Goal: Transaction & Acquisition: Book appointment/travel/reservation

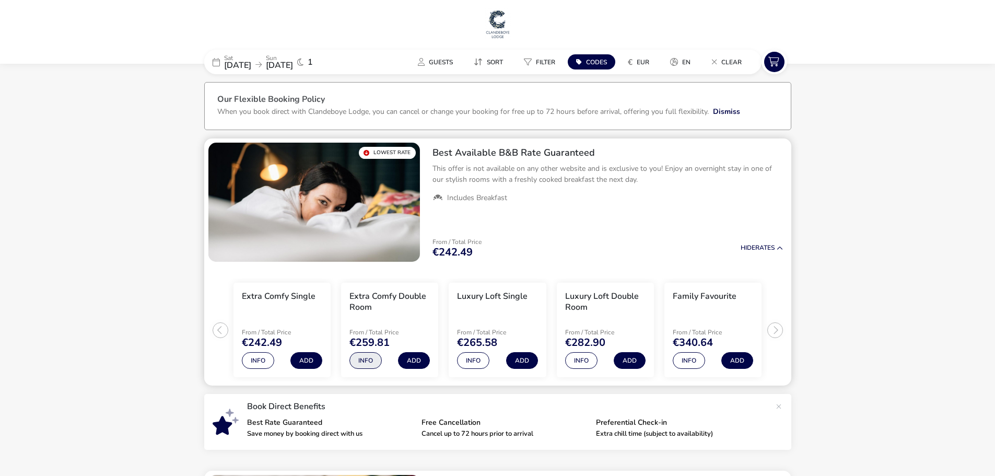
click at [367, 362] on button "Info" at bounding box center [365, 360] width 32 height 17
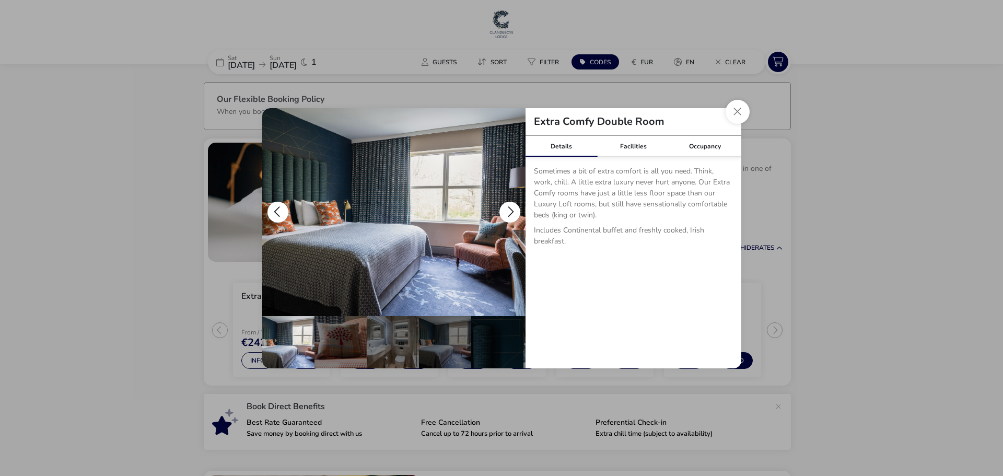
click at [508, 212] on button "details" at bounding box center [509, 212] width 21 height 21
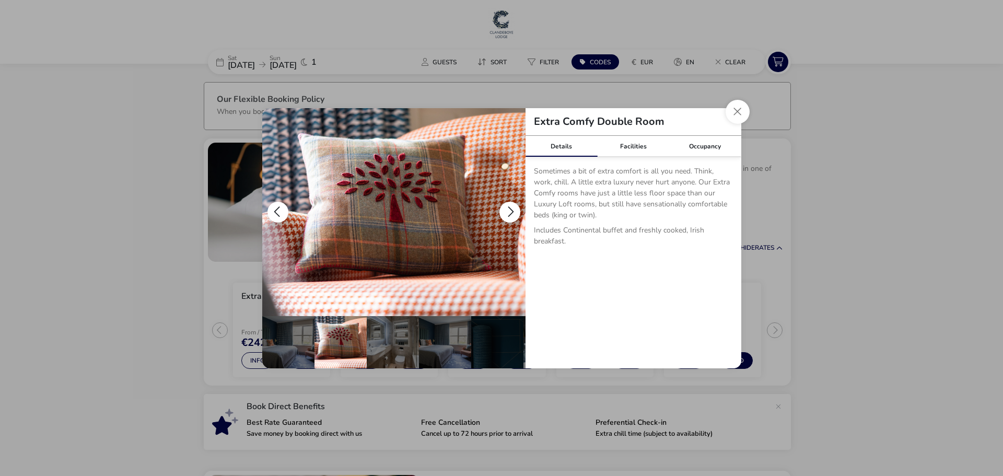
click at [508, 212] on button "details" at bounding box center [509, 212] width 21 height 21
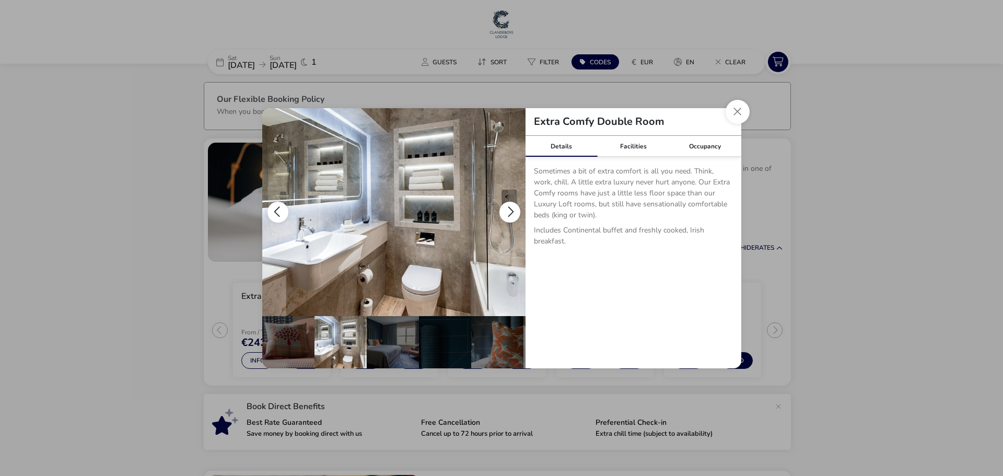
click at [508, 212] on button "details" at bounding box center [509, 212] width 21 height 21
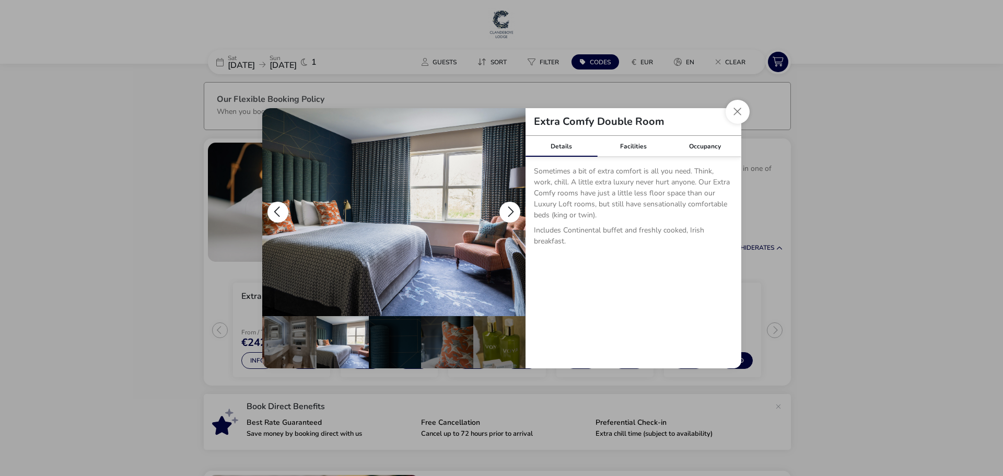
click at [508, 212] on button "details" at bounding box center [509, 212] width 21 height 21
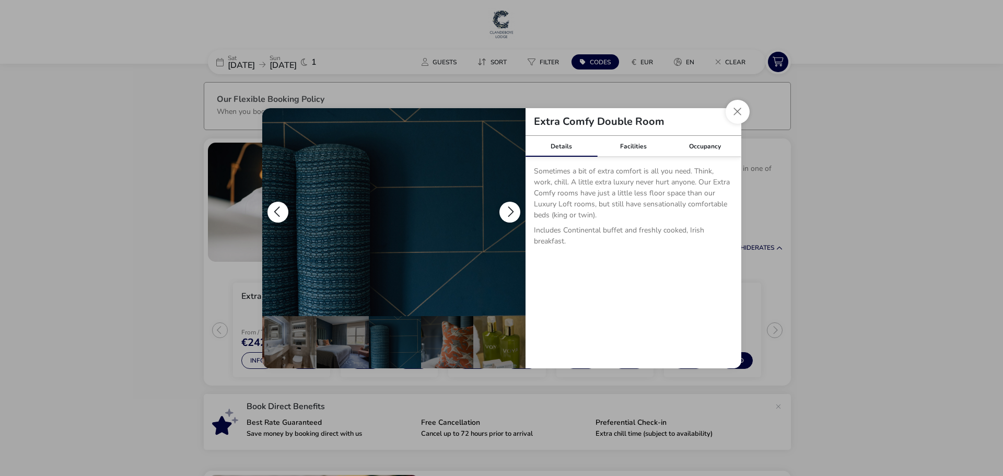
click at [508, 212] on button "details" at bounding box center [509, 212] width 21 height 21
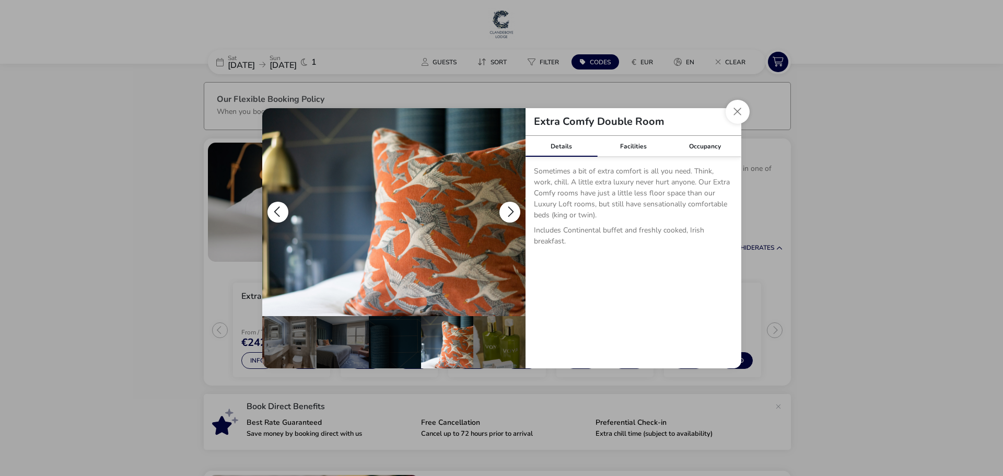
click at [508, 212] on button "details" at bounding box center [509, 212] width 21 height 21
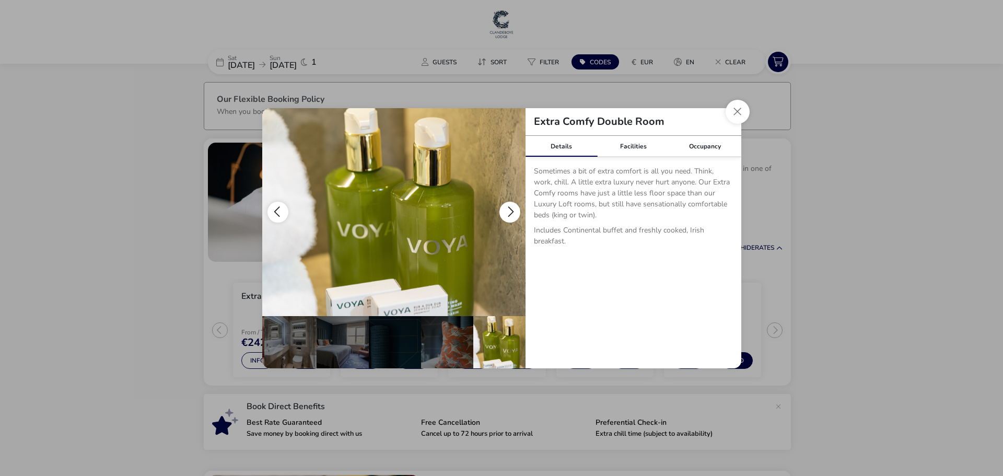
click at [508, 212] on button "details" at bounding box center [509, 212] width 21 height 21
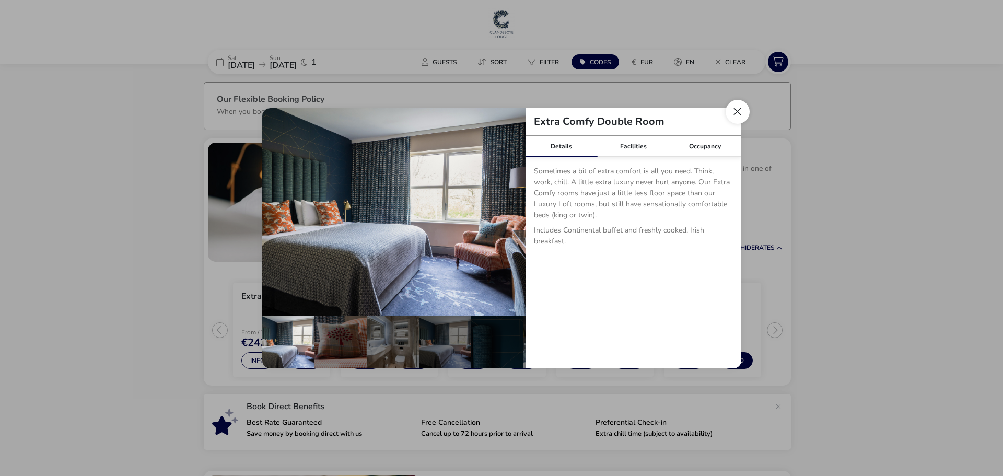
click at [738, 116] on button "Close dialog" at bounding box center [738, 112] width 24 height 24
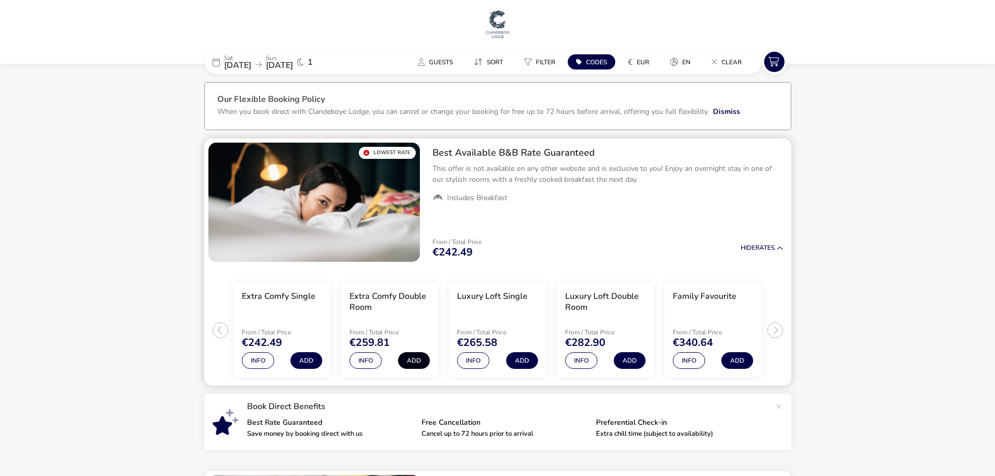
click at [418, 358] on button "Add" at bounding box center [414, 360] width 32 height 17
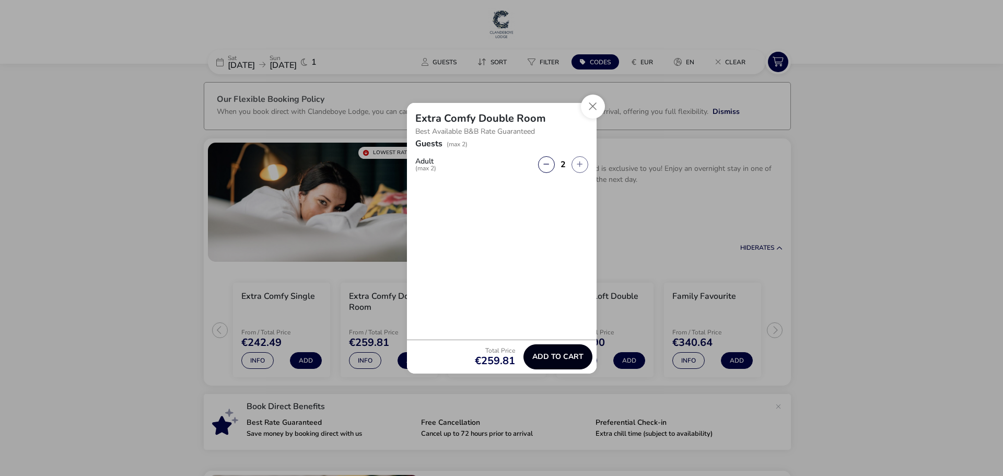
click at [568, 358] on span "Add to cart" at bounding box center [557, 357] width 51 height 8
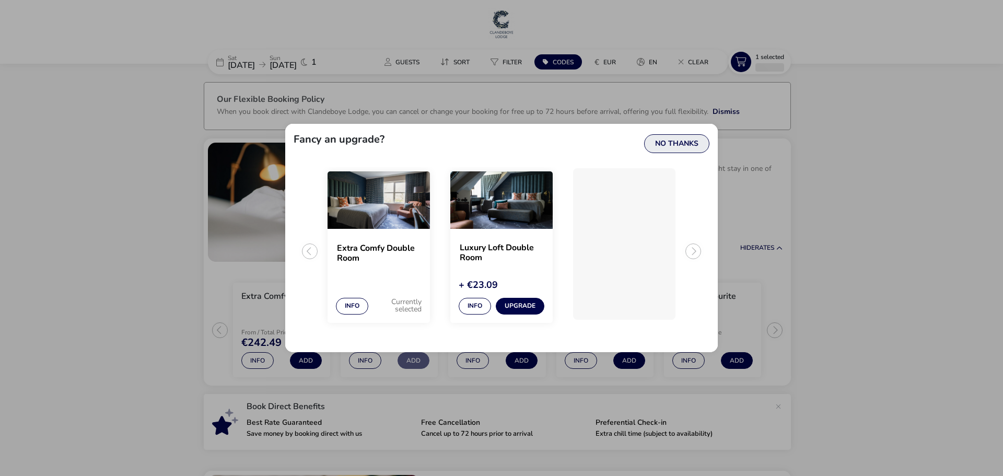
click at [670, 144] on button "No Thanks" at bounding box center [676, 143] width 65 height 19
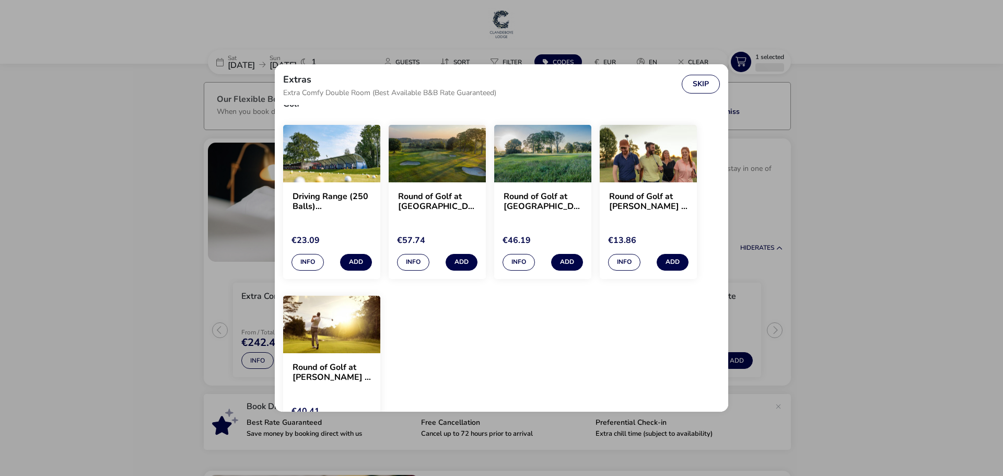
scroll to position [1003, 0]
